Goal: Information Seeking & Learning: Learn about a topic

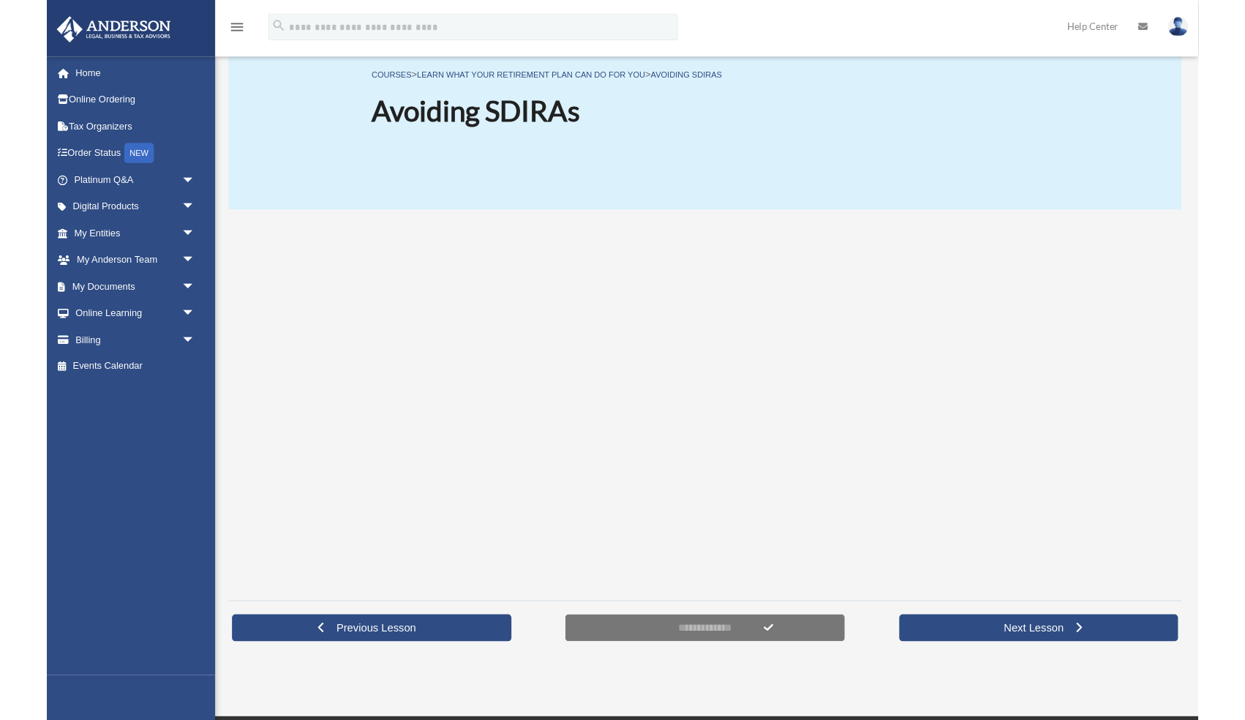
scroll to position [91, 0]
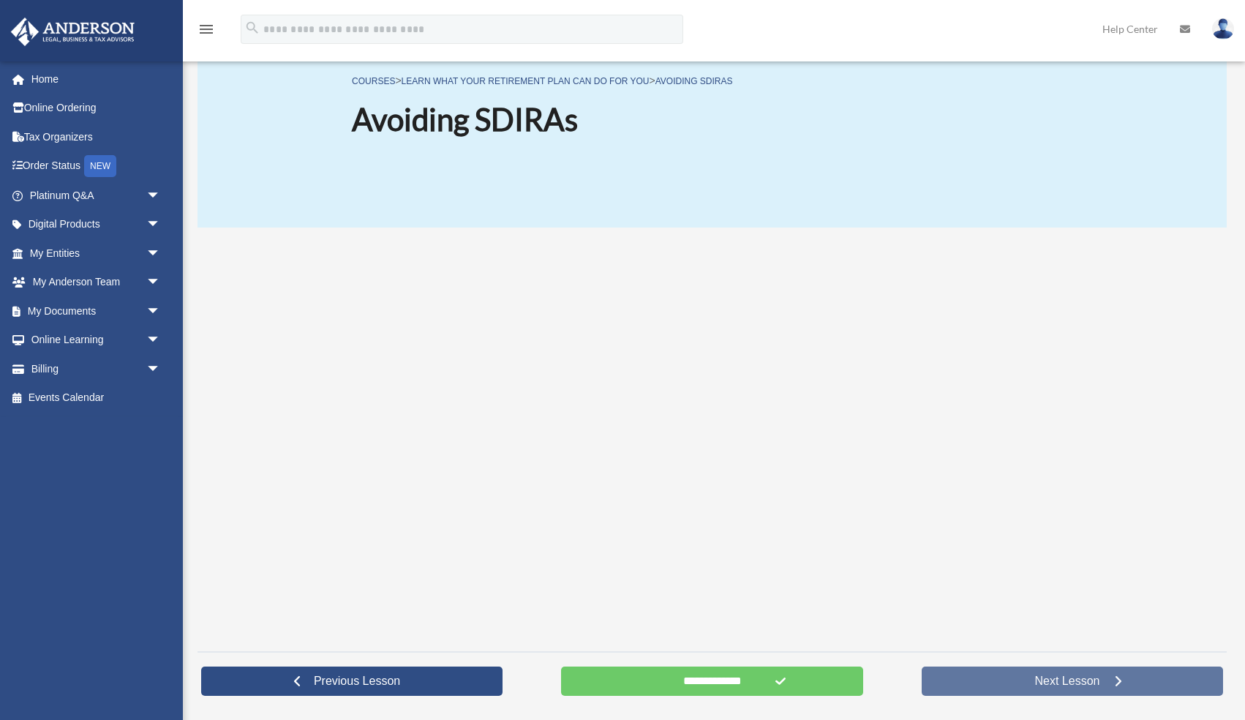
click at [1080, 680] on span "Next Lesson" at bounding box center [1067, 681] width 89 height 15
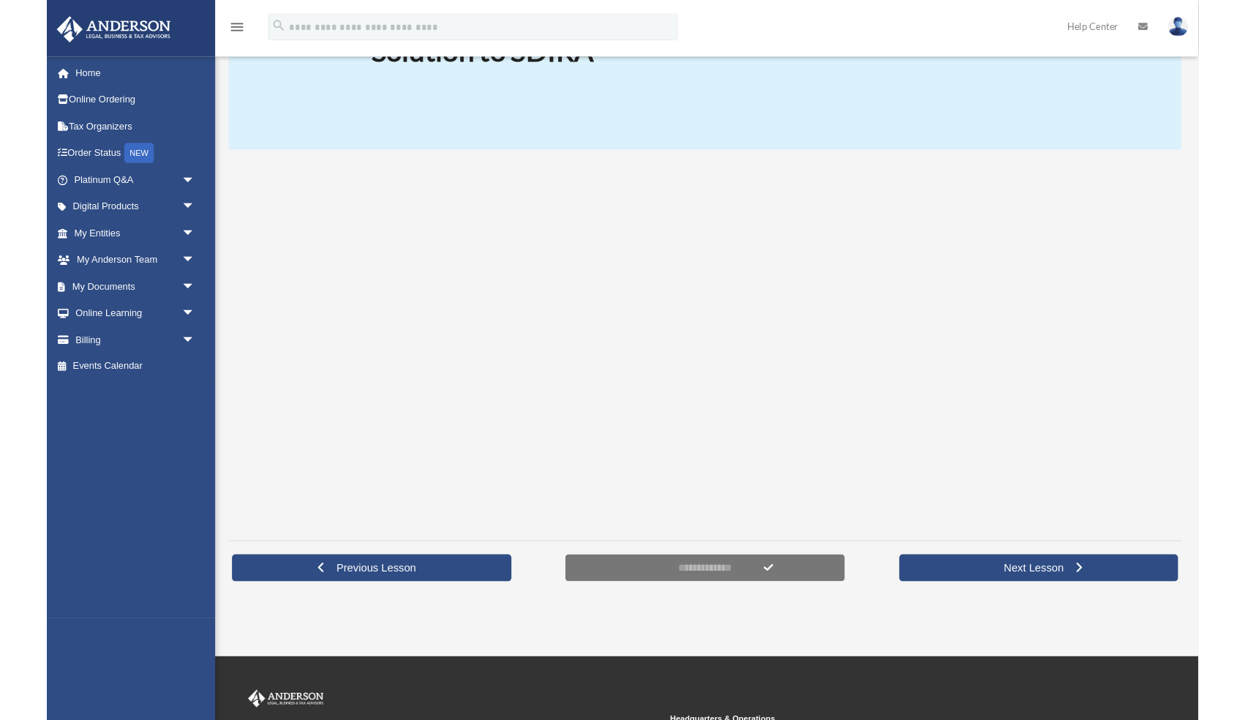
scroll to position [157, 0]
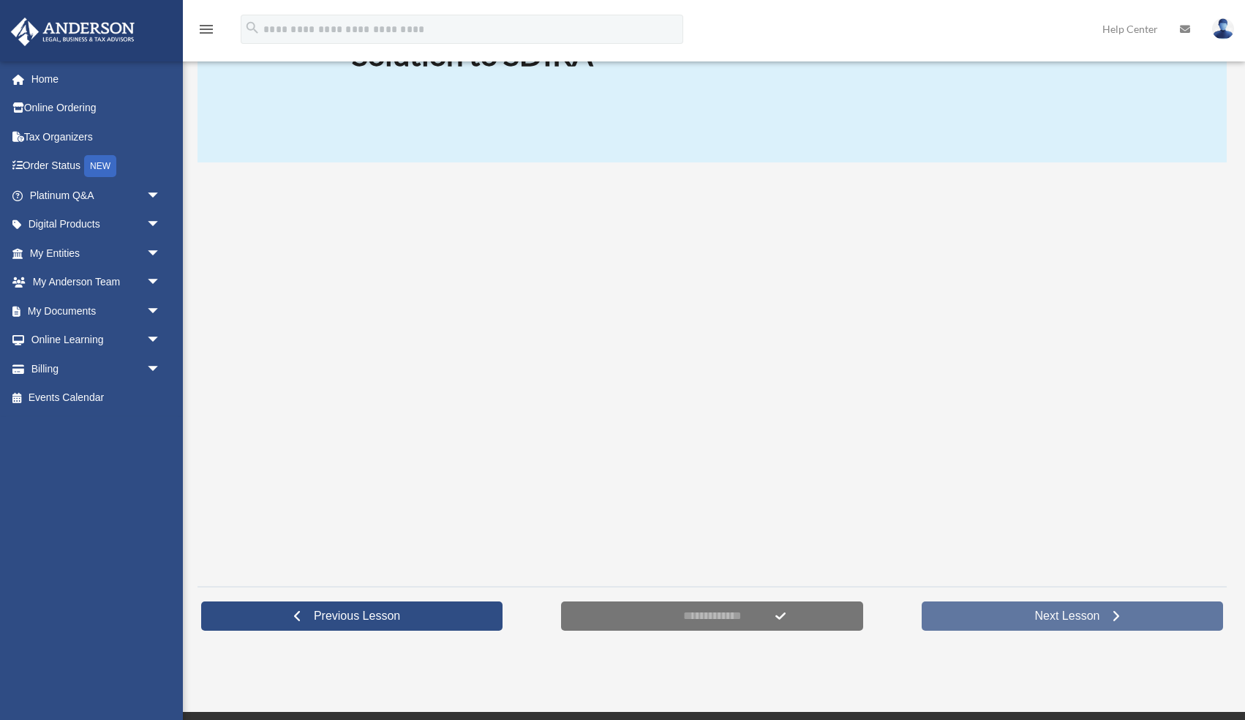
click at [1141, 612] on link "Next Lesson" at bounding box center [1072, 615] width 301 height 29
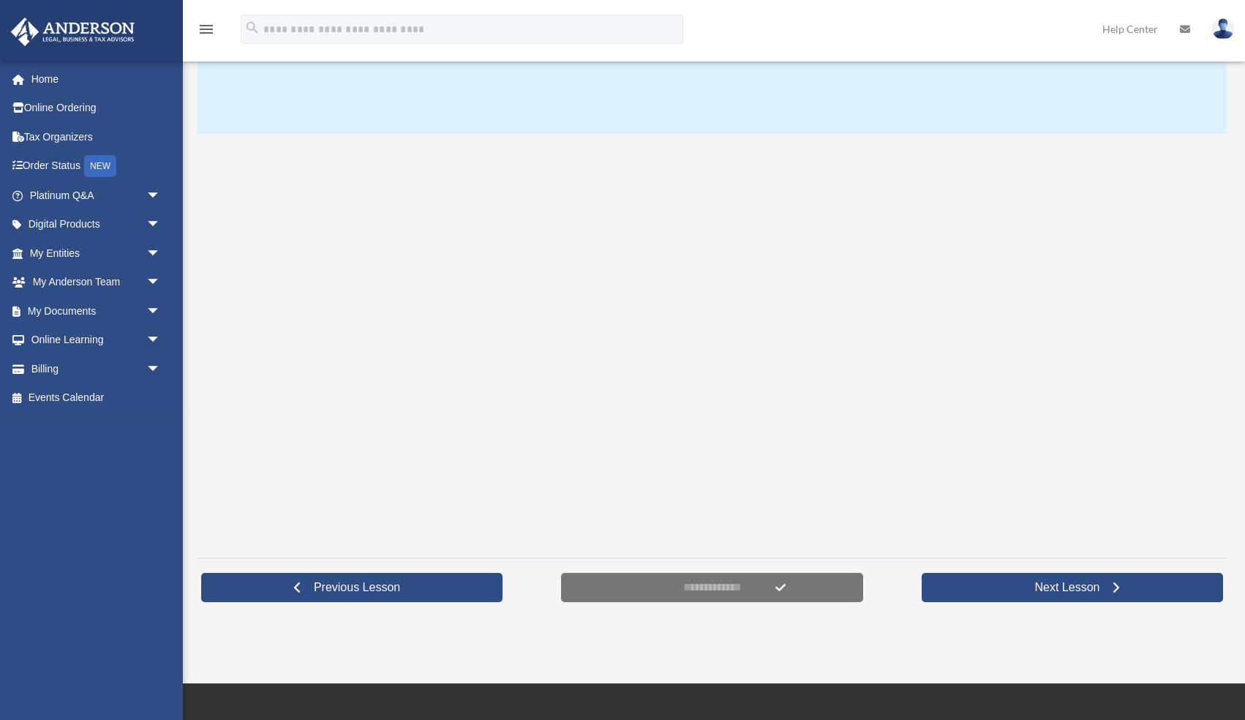
scroll to position [203, 0]
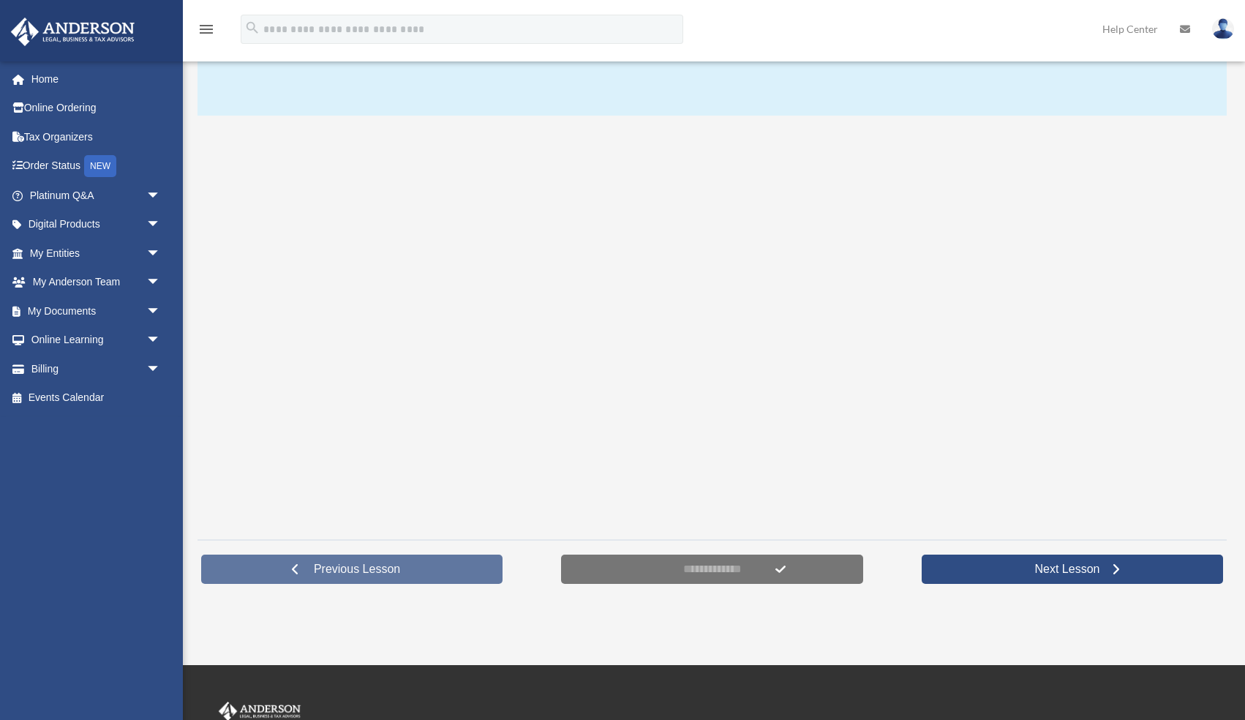
click at [365, 570] on span "Previous Lesson" at bounding box center [357, 569] width 110 height 15
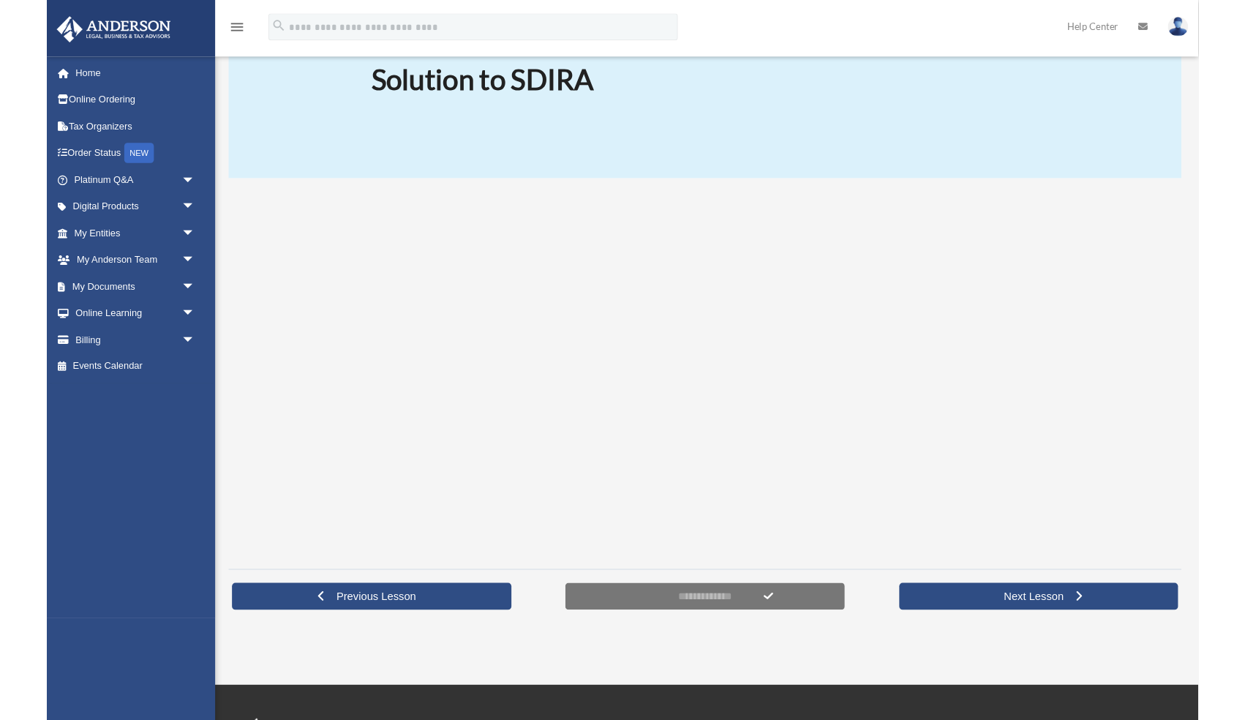
scroll to position [126, 0]
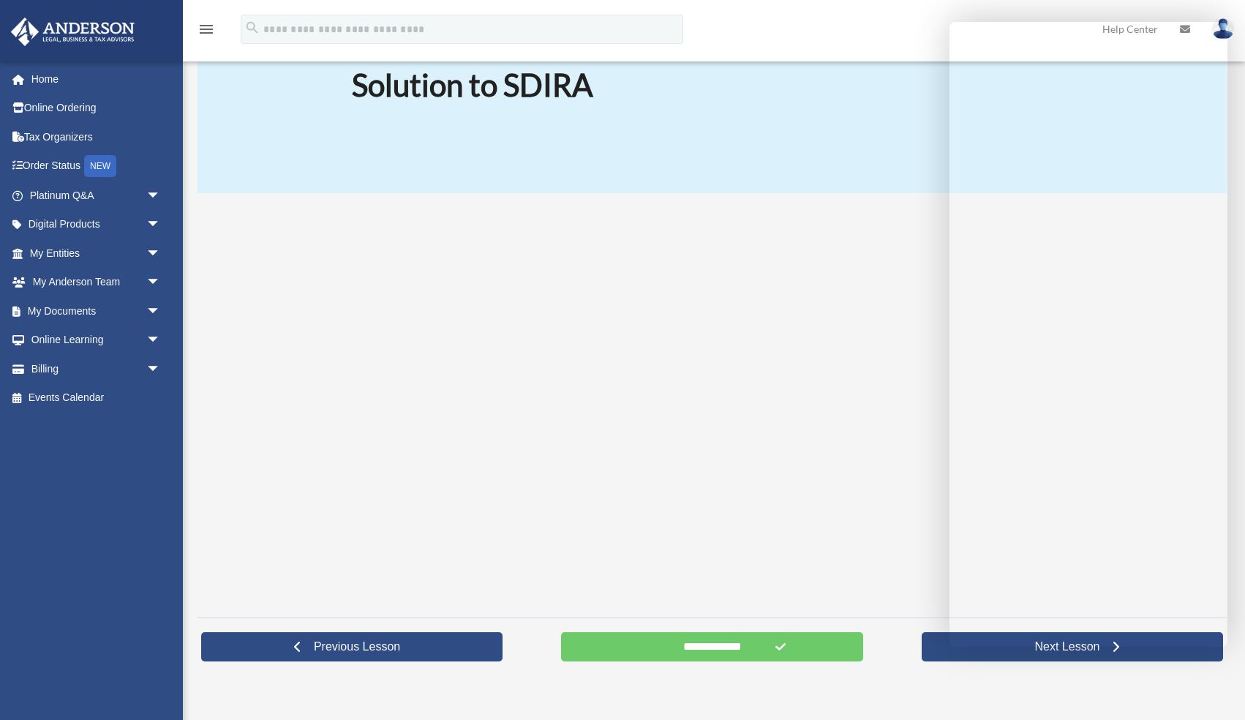
click at [797, 125] on div "COURSES > Learn what your Retirement Plan can do for you > Solution to SDIRA So…" at bounding box center [712, 83] width 1029 height 219
click at [861, 88] on div "COURSES > Learn what your Retirement Plan can do for you > Solution to SDIRA So…" at bounding box center [712, 83] width 1029 height 219
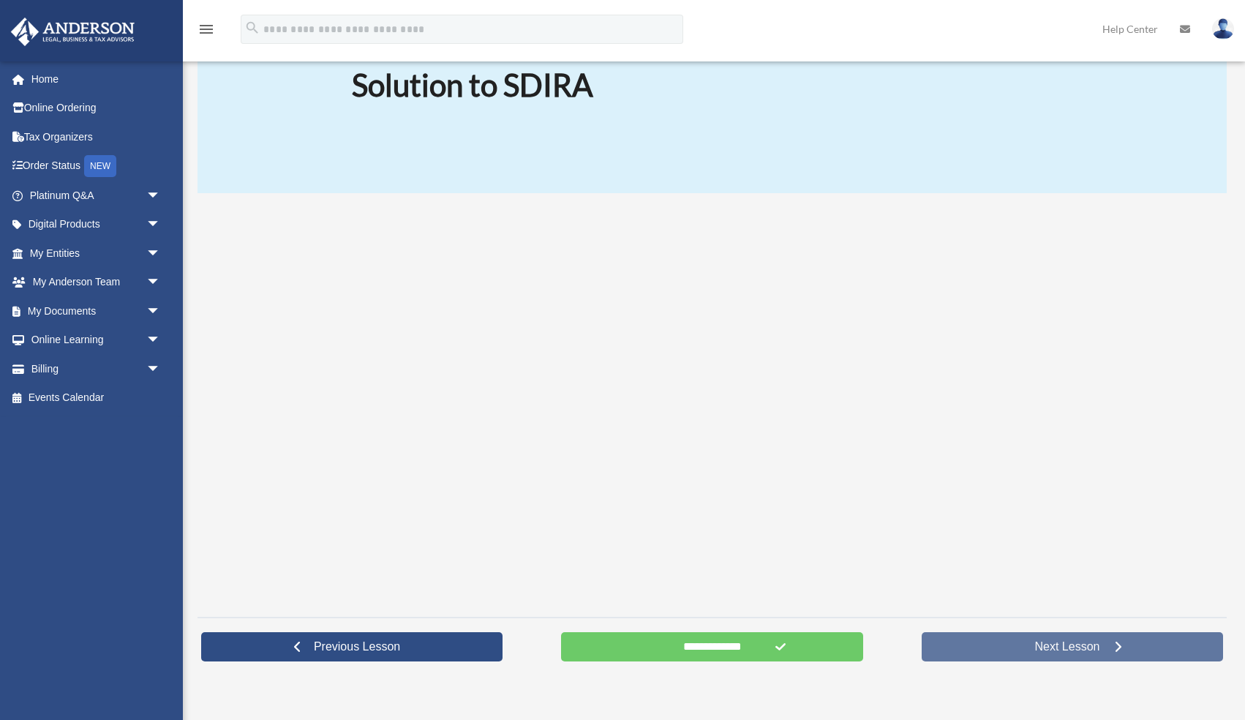
click at [936, 646] on link "Next Lesson" at bounding box center [1072, 646] width 301 height 29
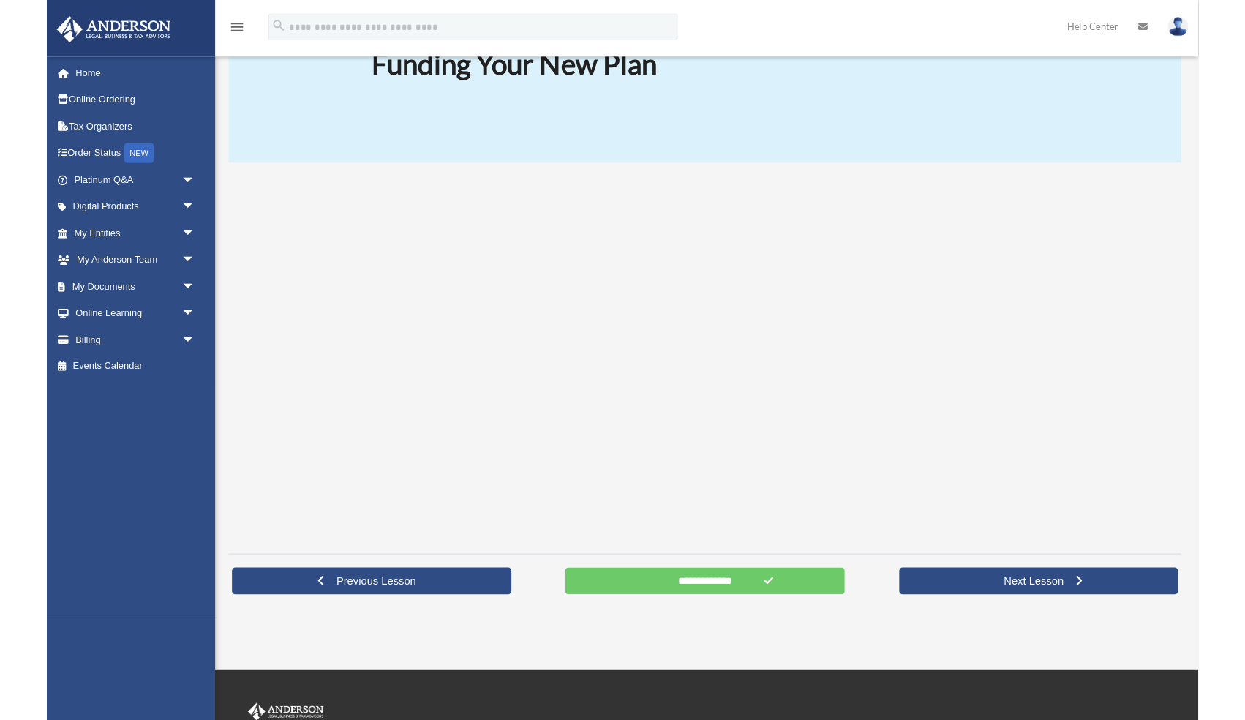
scroll to position [143, 0]
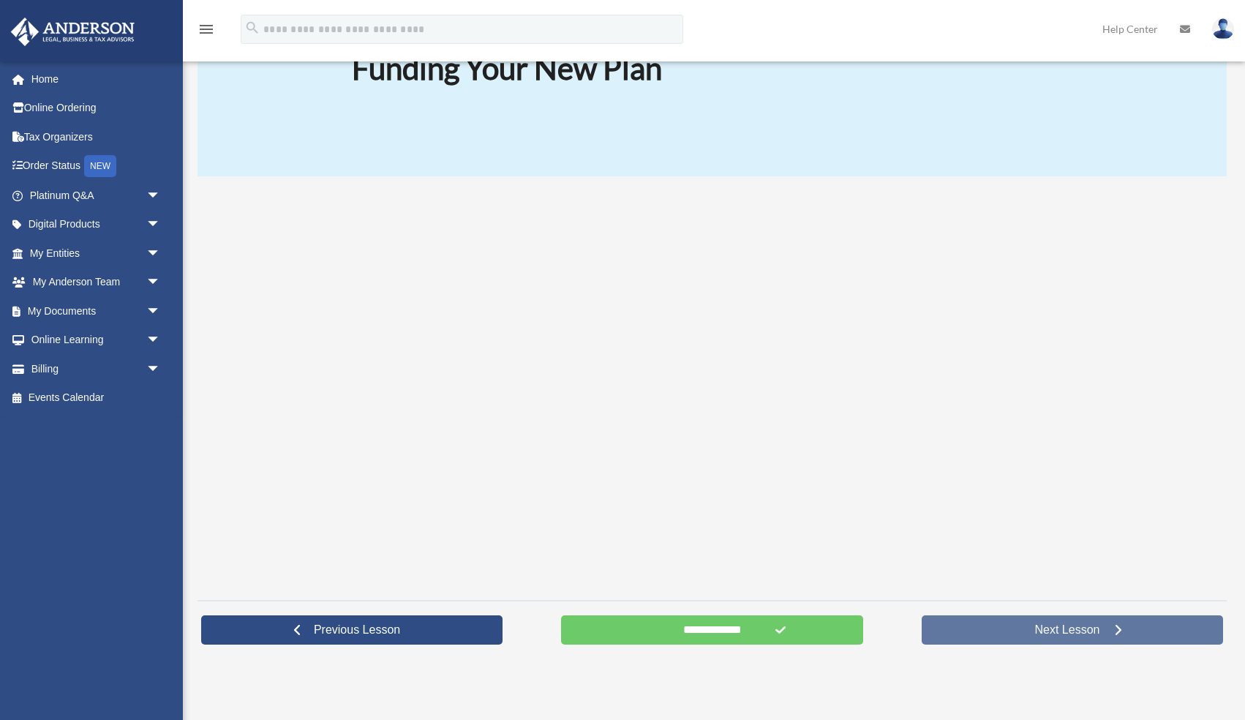
click at [976, 632] on link "Next Lesson" at bounding box center [1072, 629] width 301 height 29
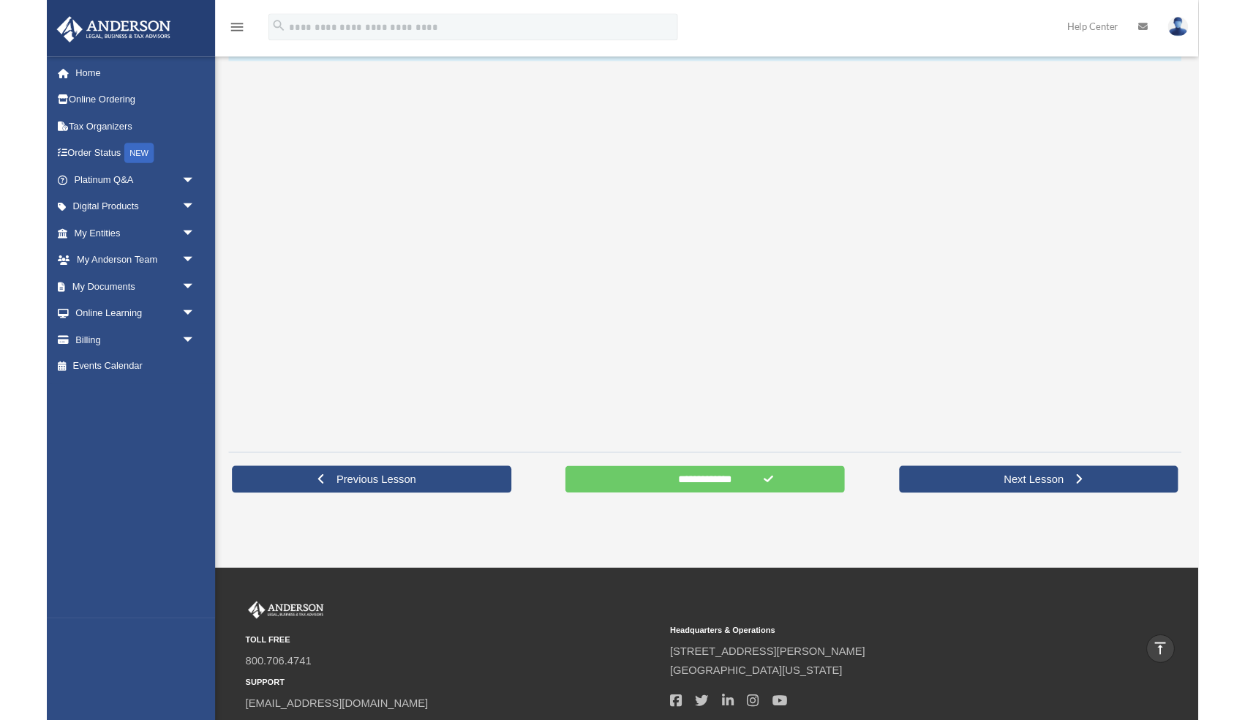
scroll to position [252, 0]
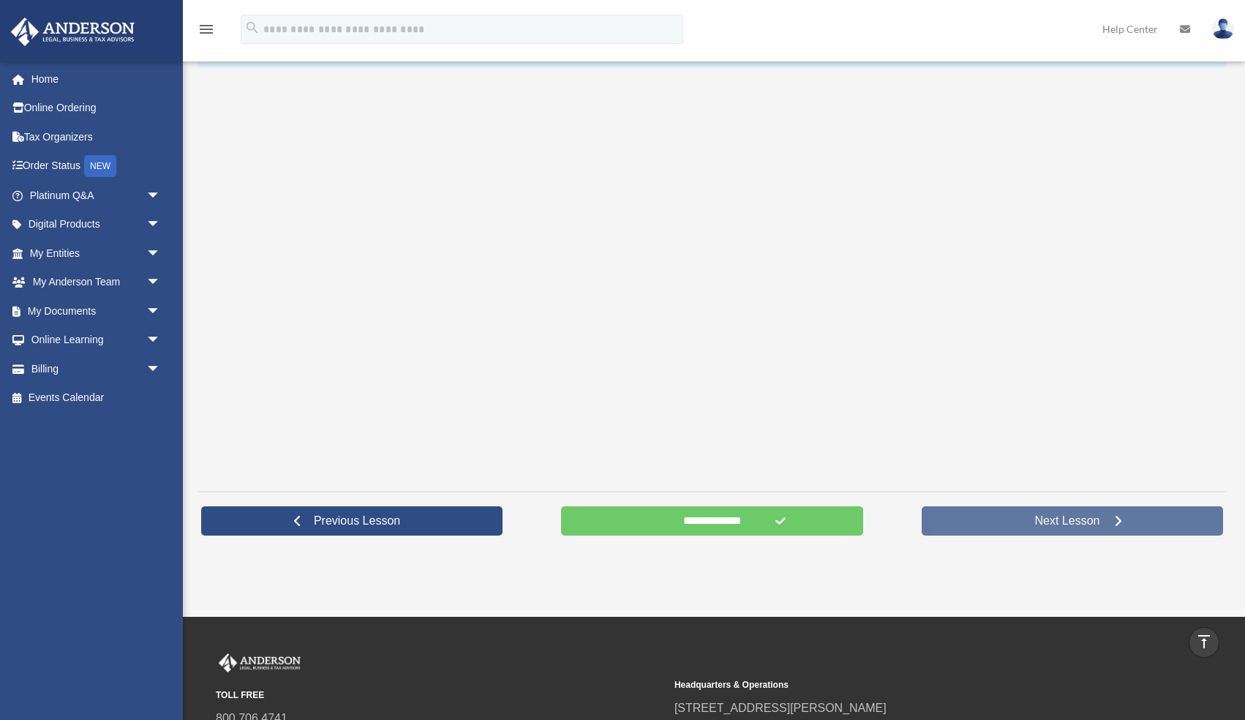
click at [1012, 516] on link "Next Lesson" at bounding box center [1072, 520] width 301 height 29
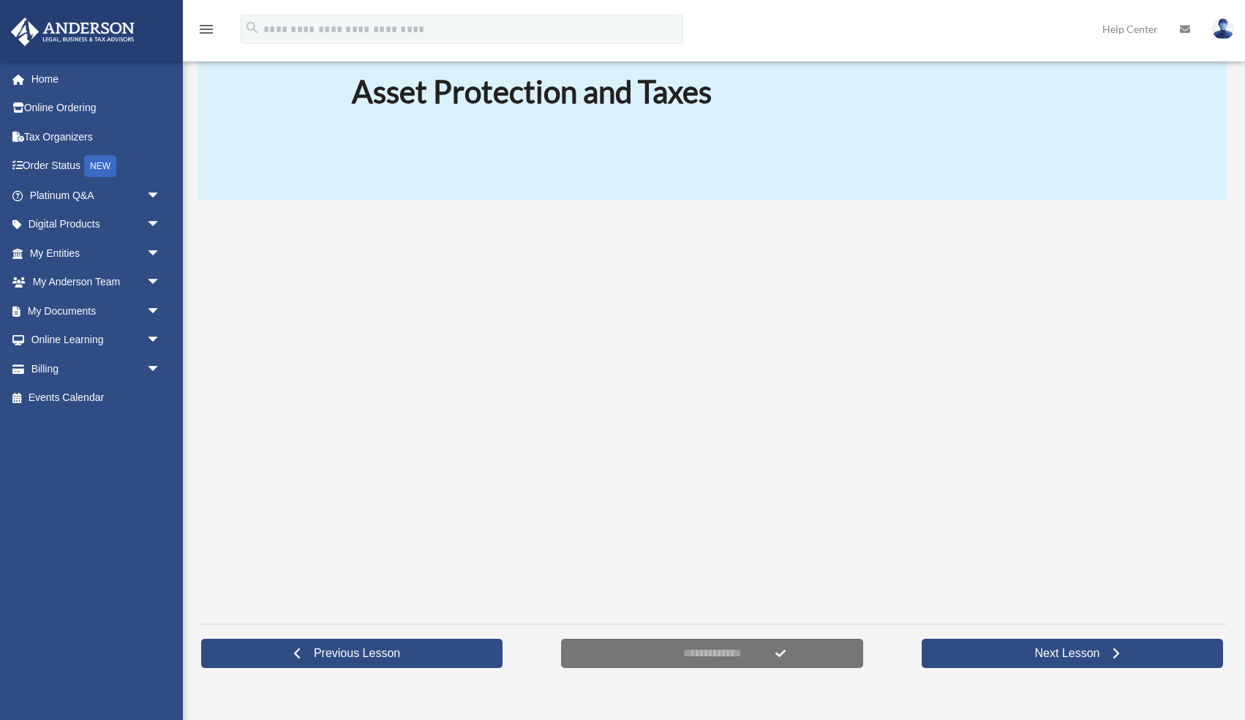
scroll to position [127, 0]
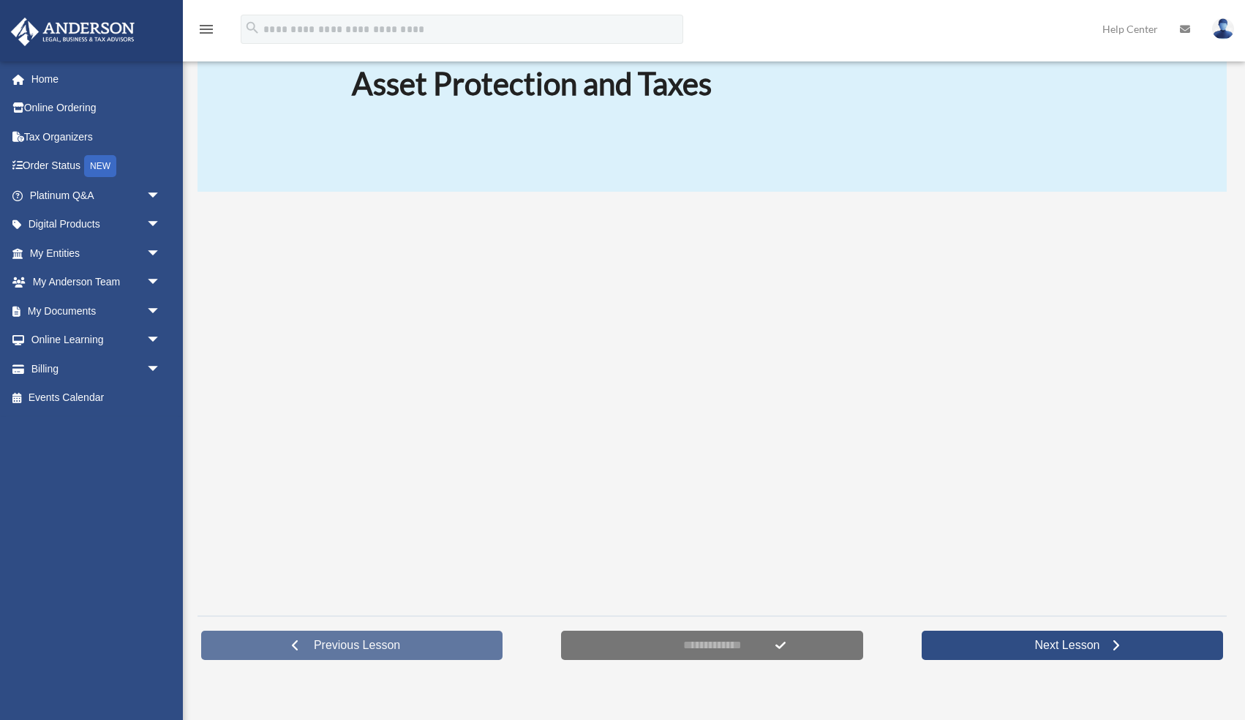
click at [427, 647] on link "Previous Lesson" at bounding box center [351, 645] width 301 height 29
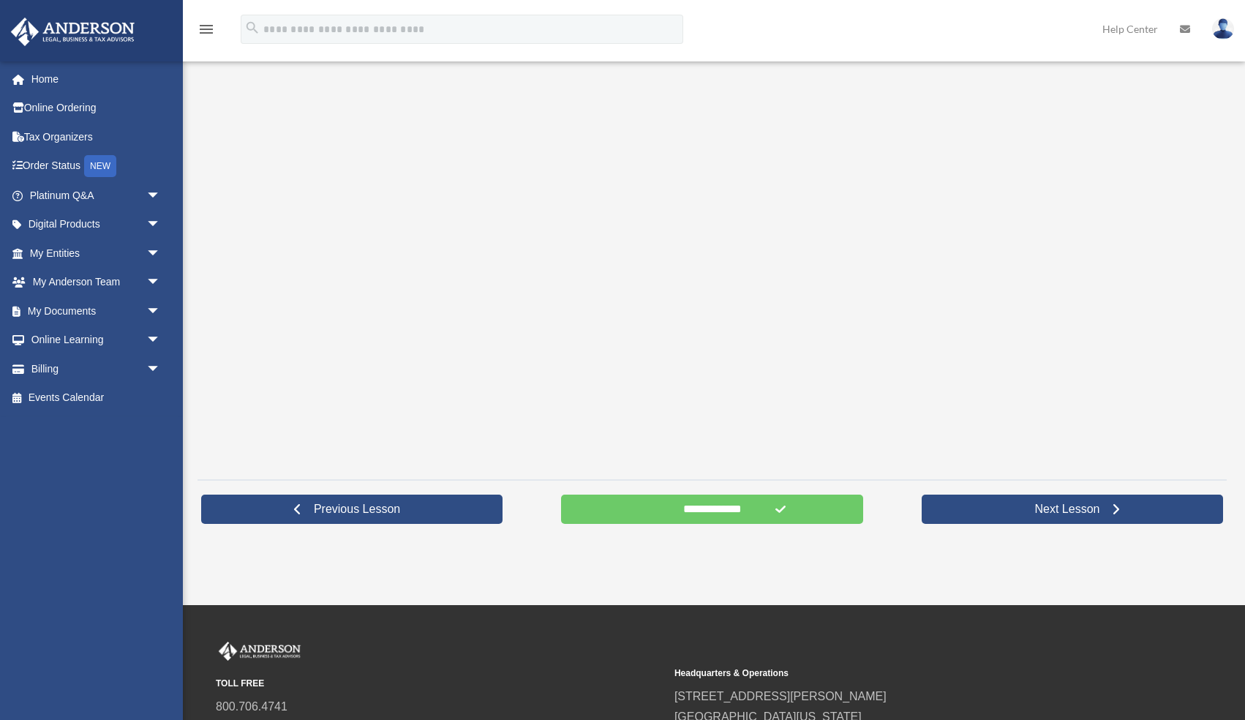
scroll to position [272, 0]
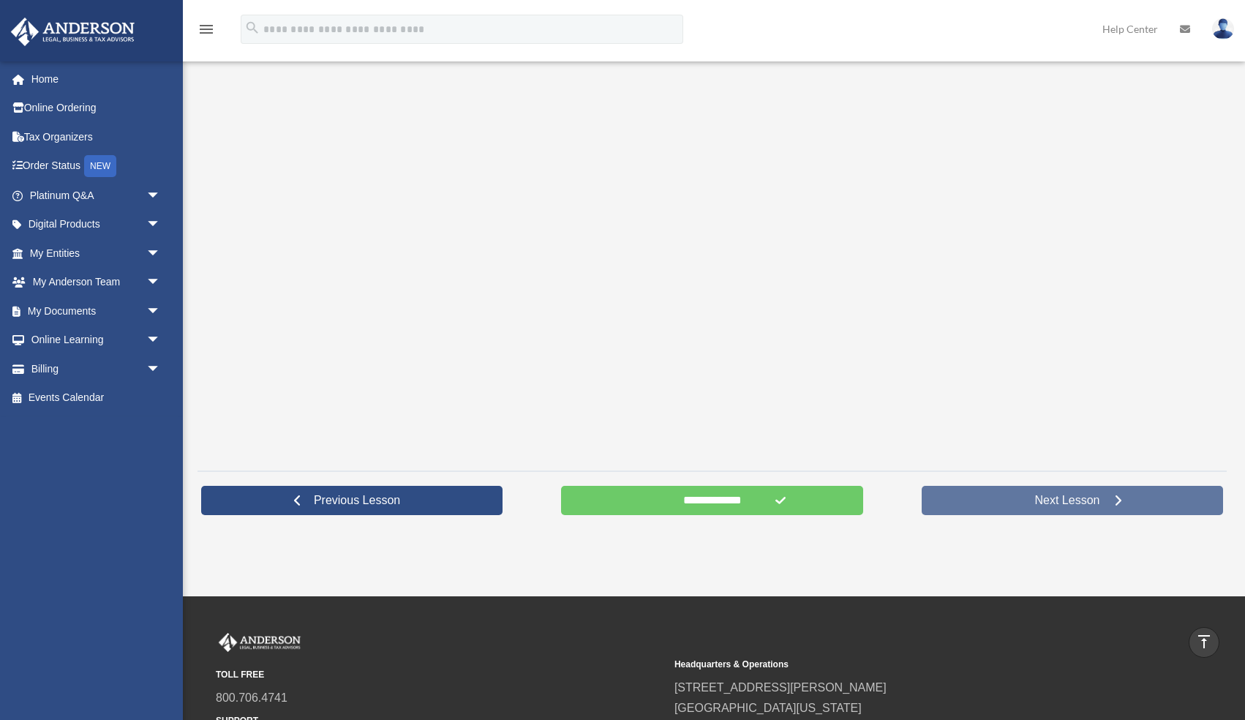
click at [1000, 496] on link "Next Lesson" at bounding box center [1072, 500] width 301 height 29
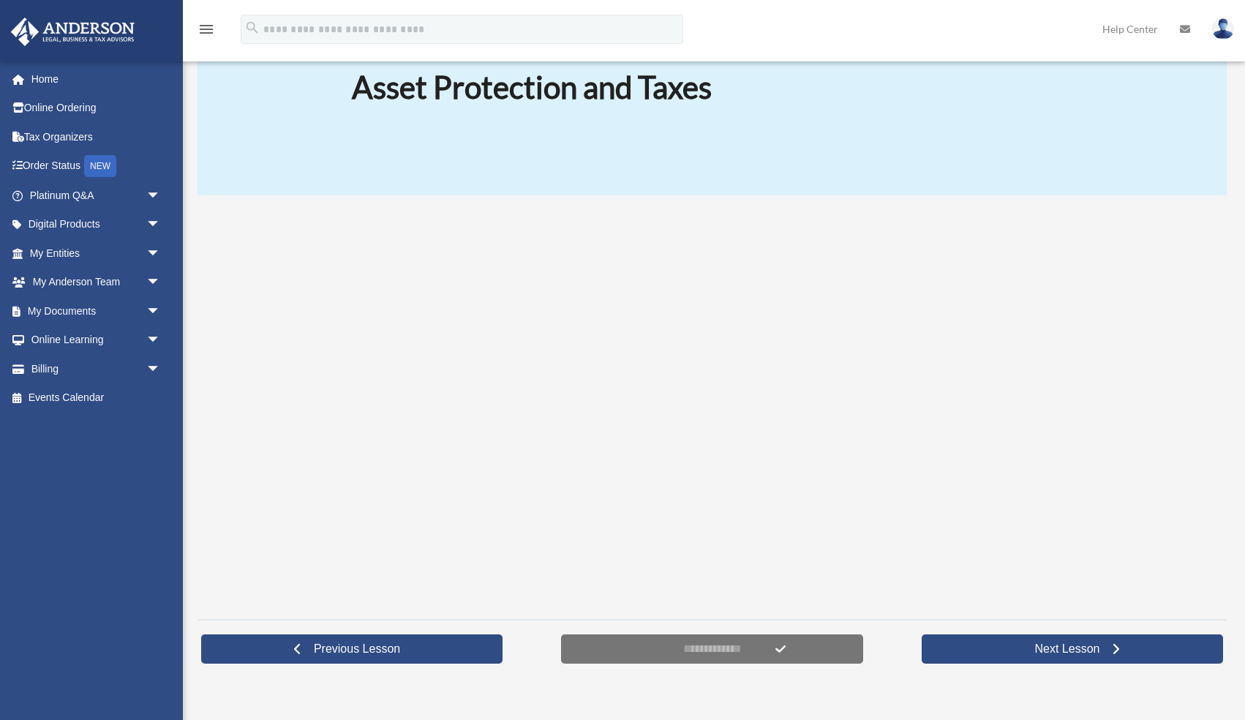
scroll to position [189, 0]
